Goal: Information Seeking & Learning: Learn about a topic

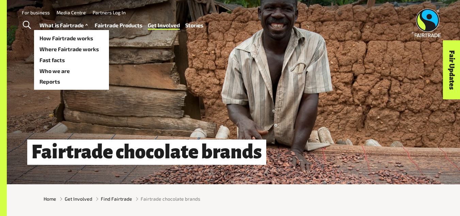
click at [69, 23] on link "What is Fairtrade" at bounding box center [65, 25] width 50 height 10
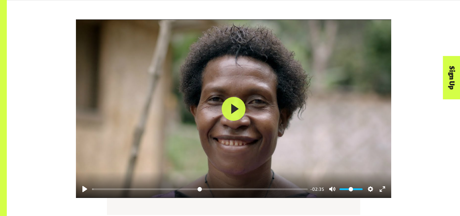
scroll to position [833, 0]
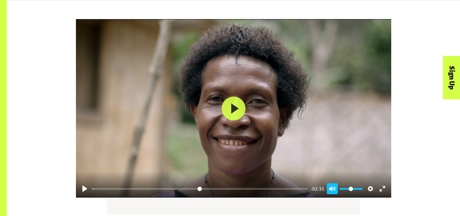
click at [330, 188] on button "Unmute Mute" at bounding box center [332, 188] width 11 height 11
type input "*"
click at [244, 124] on div at bounding box center [234, 108] width 316 height 178
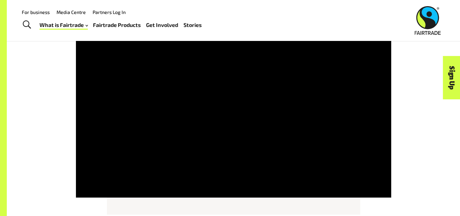
type input "*****"
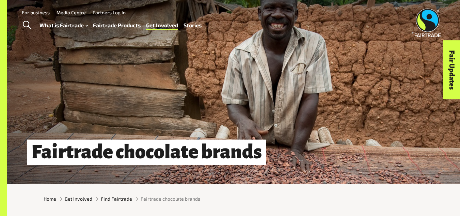
click at [196, 26] on link "Stories" at bounding box center [193, 25] width 18 height 10
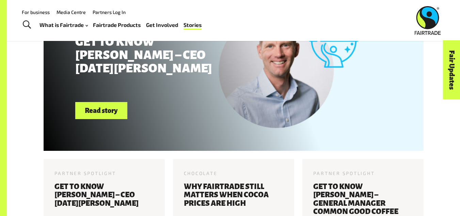
scroll to position [234, 0]
